Goal: Task Accomplishment & Management: Complete application form

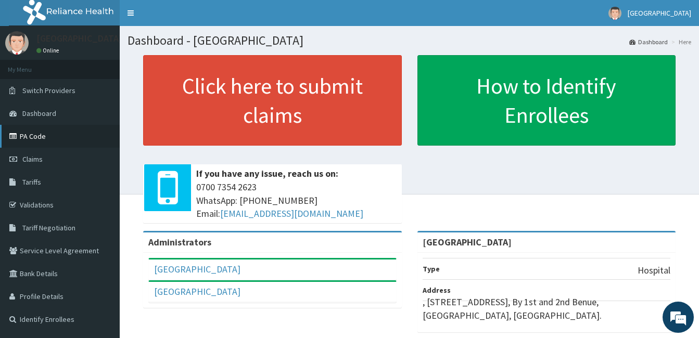
click at [36, 132] on link "PA Code" at bounding box center [60, 136] width 120 height 23
click at [89, 176] on link "Tariffs" at bounding box center [60, 182] width 120 height 23
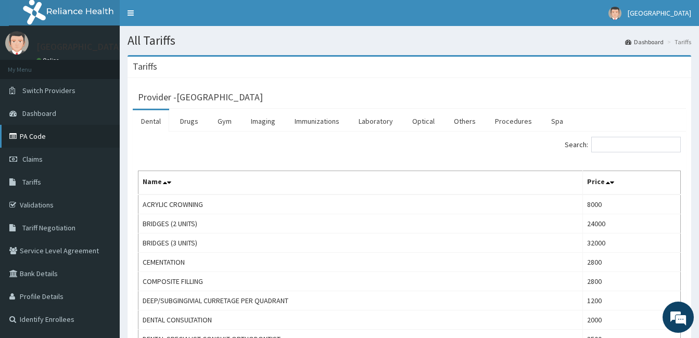
click at [33, 134] on link "PA Code" at bounding box center [60, 136] width 120 height 23
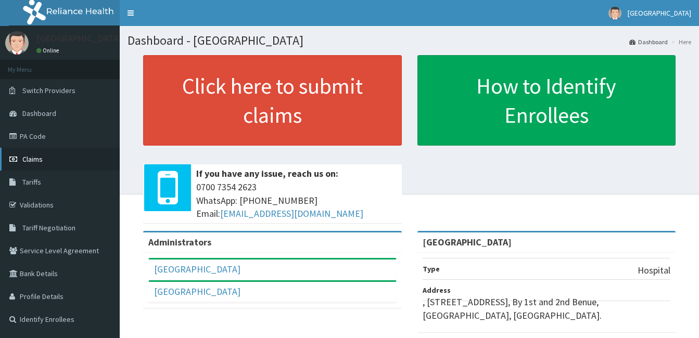
click at [28, 159] on span "Claims" at bounding box center [32, 159] width 20 height 9
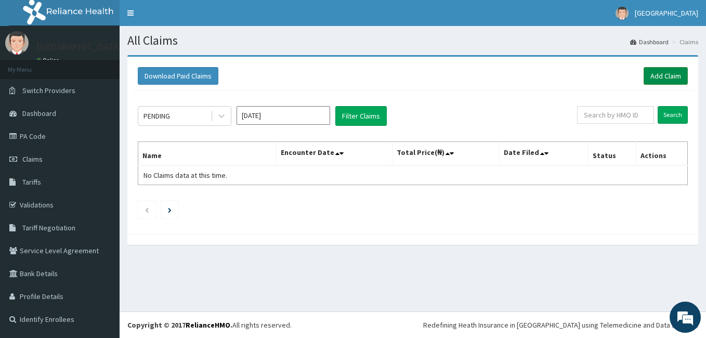
click at [670, 75] on link "Add Claim" at bounding box center [666, 76] width 44 height 18
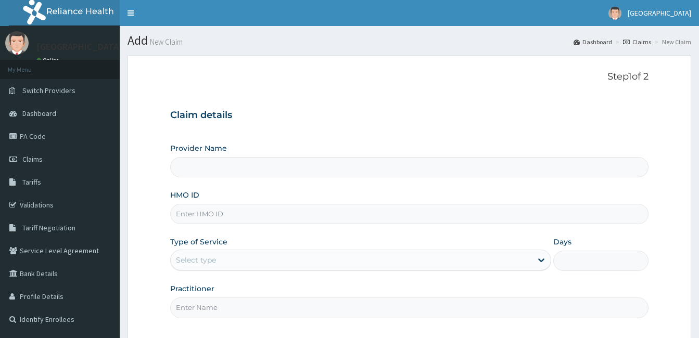
type input "Patol Medical Centre"
click at [217, 212] on input "HMO ID" at bounding box center [409, 214] width 478 height 20
paste input "BKS/10033/A"
type input "BKS/10033/A"
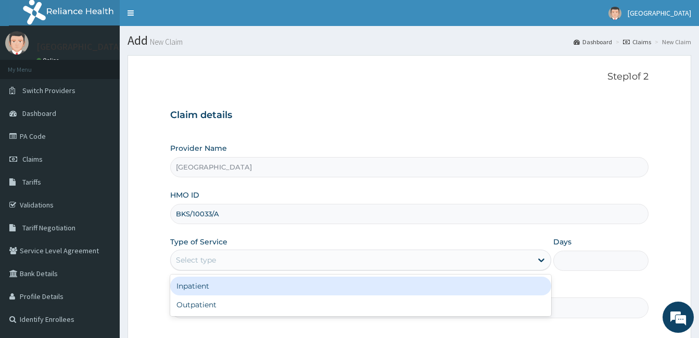
click at [254, 257] on div "Select type" at bounding box center [351, 260] width 361 height 17
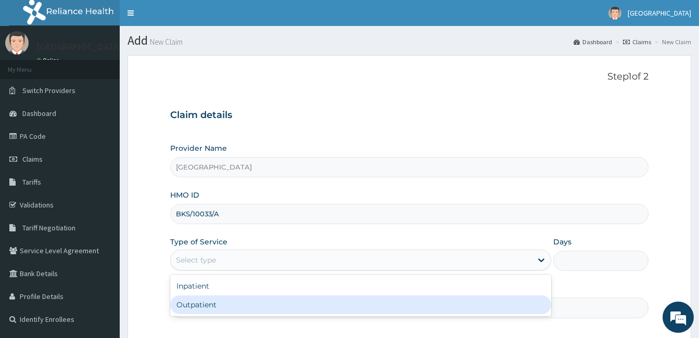
click at [254, 301] on div "Outpatient" at bounding box center [360, 304] width 381 height 19
type input "1"
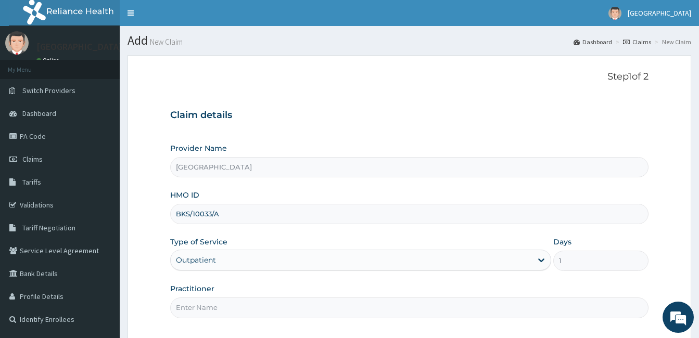
click at [277, 300] on input "Practitioner" at bounding box center [409, 308] width 478 height 20
type input "DR. PATRICK OLORI"
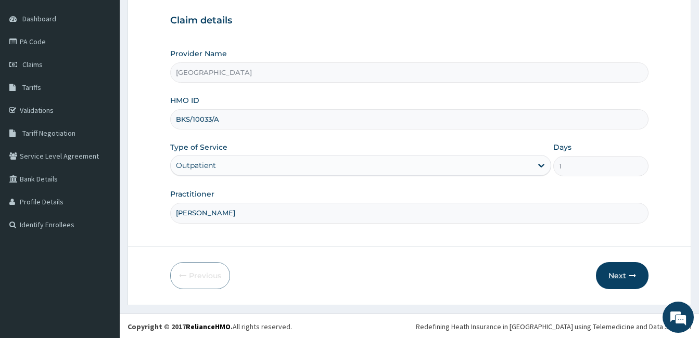
scroll to position [96, 0]
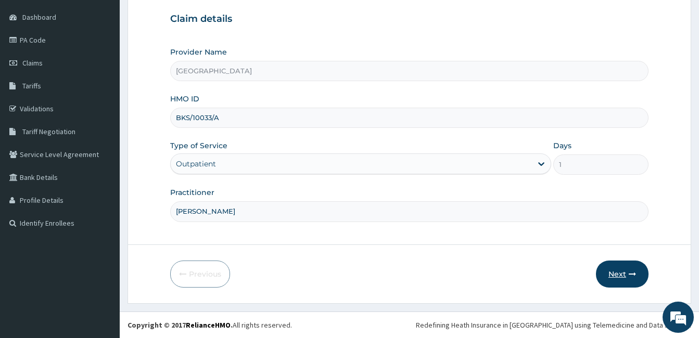
click at [615, 274] on button "Next" at bounding box center [622, 274] width 53 height 27
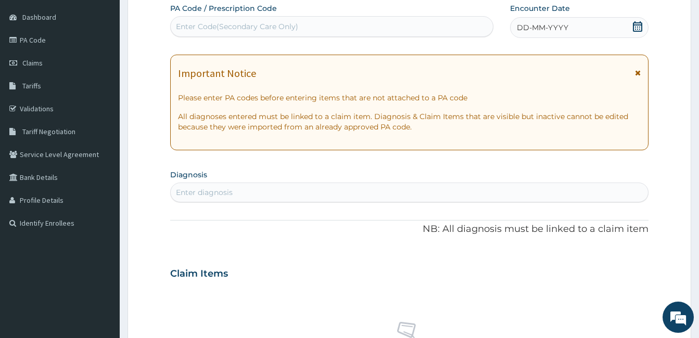
click at [258, 30] on div "Enter Code(Secondary Care Only)" at bounding box center [237, 26] width 122 height 10
paste input "PA/149F55"
type input "PA/149F55"
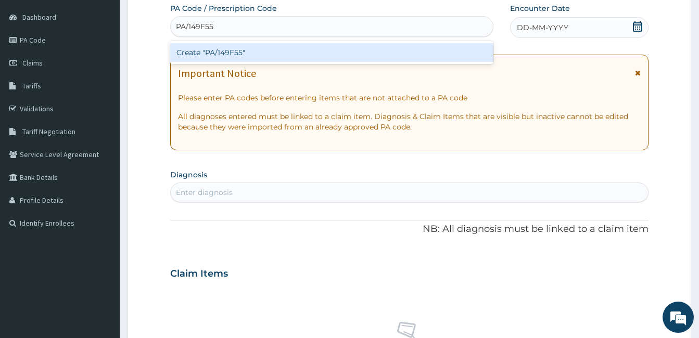
click at [240, 59] on div "Create "PA/149F55"" at bounding box center [331, 52] width 323 height 19
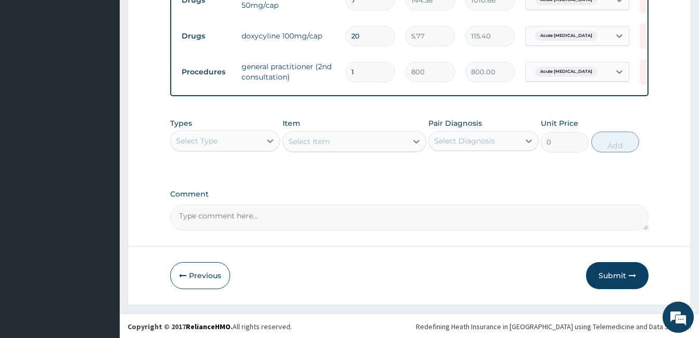
scroll to position [586, 0]
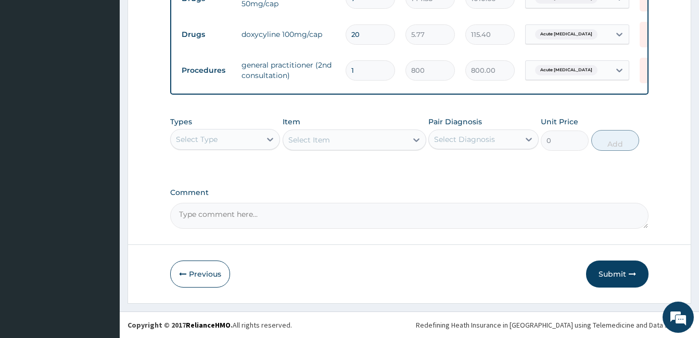
drag, startPoint x: 600, startPoint y: 271, endPoint x: 391, endPoint y: 338, distance: 219.5
click at [601, 271] on button "Submit" at bounding box center [617, 274] width 62 height 27
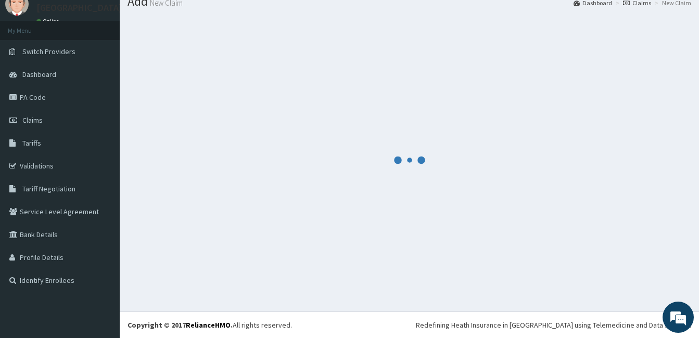
scroll to position [39, 0]
